Goal: Use online tool/utility: Utilize a website feature to perform a specific function

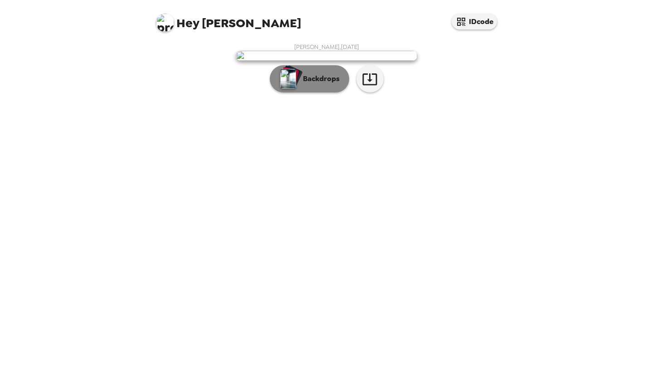
click at [313, 84] on p "Backdrops" at bounding box center [318, 78] width 41 height 11
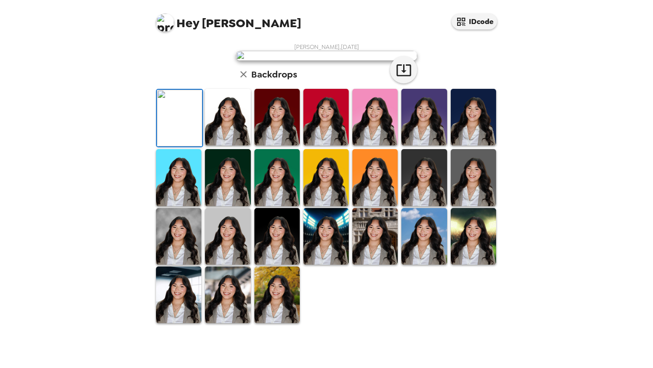
click at [218, 146] on img at bounding box center [227, 117] width 45 height 57
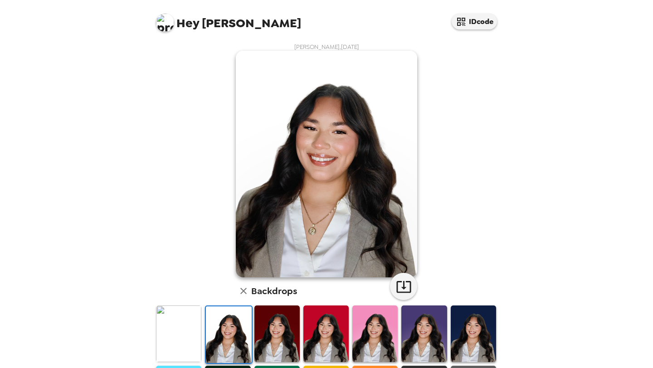
click at [283, 336] on img at bounding box center [276, 334] width 45 height 57
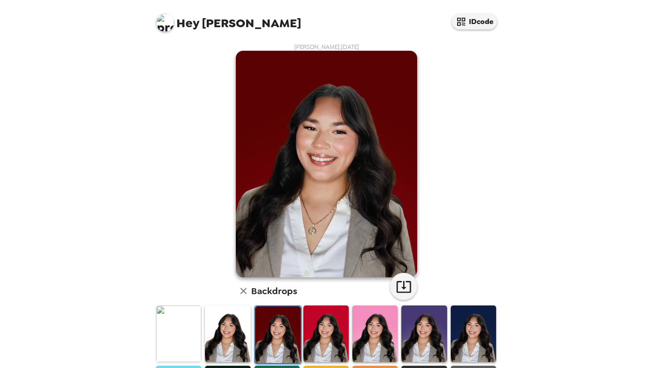
click at [316, 335] on img at bounding box center [325, 334] width 45 height 57
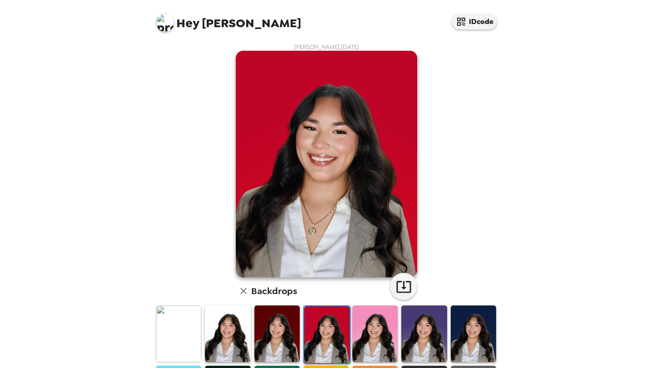
click at [375, 335] on img at bounding box center [374, 334] width 45 height 57
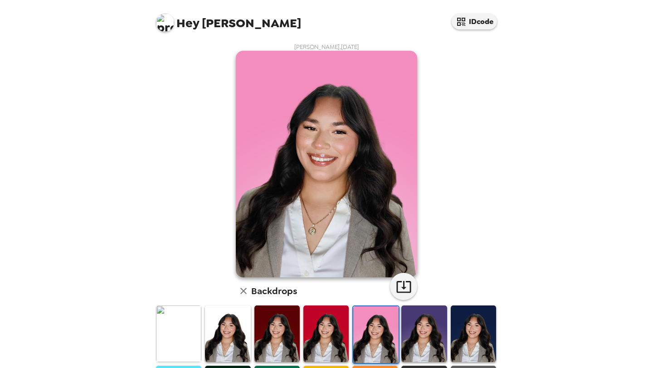
click at [418, 335] on img at bounding box center [423, 334] width 45 height 57
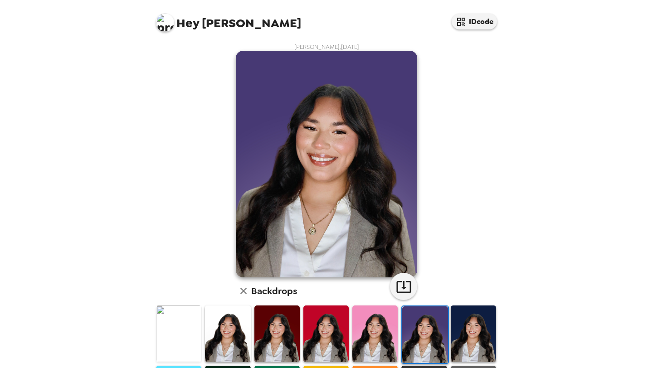
click at [477, 339] on img at bounding box center [473, 334] width 45 height 57
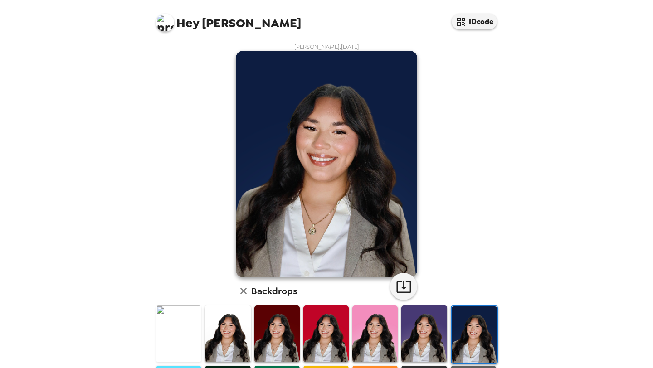
click at [230, 331] on img at bounding box center [227, 334] width 45 height 57
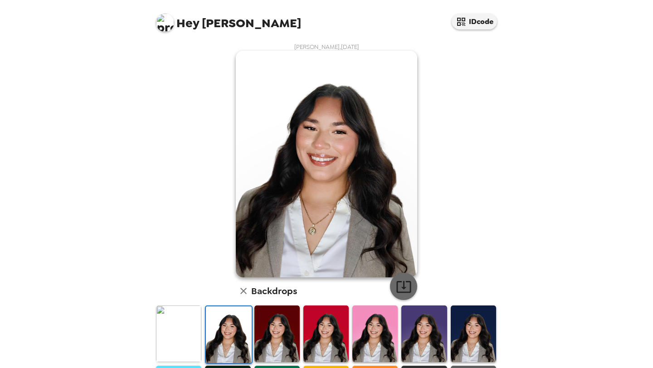
click at [403, 285] on icon "button" at bounding box center [403, 287] width 15 height 12
click at [179, 330] on img at bounding box center [178, 334] width 45 height 57
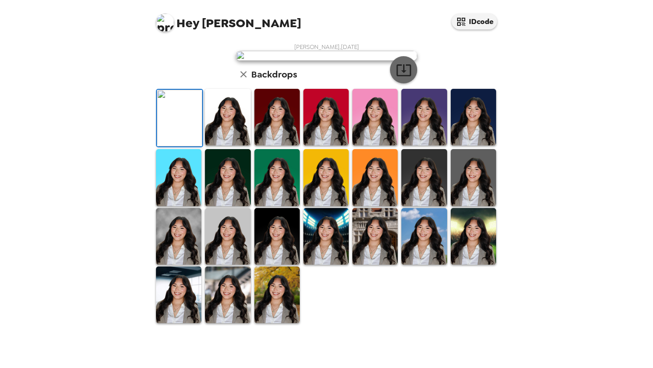
click at [402, 78] on icon "button" at bounding box center [404, 70] width 16 height 16
